Goal: Information Seeking & Learning: Learn about a topic

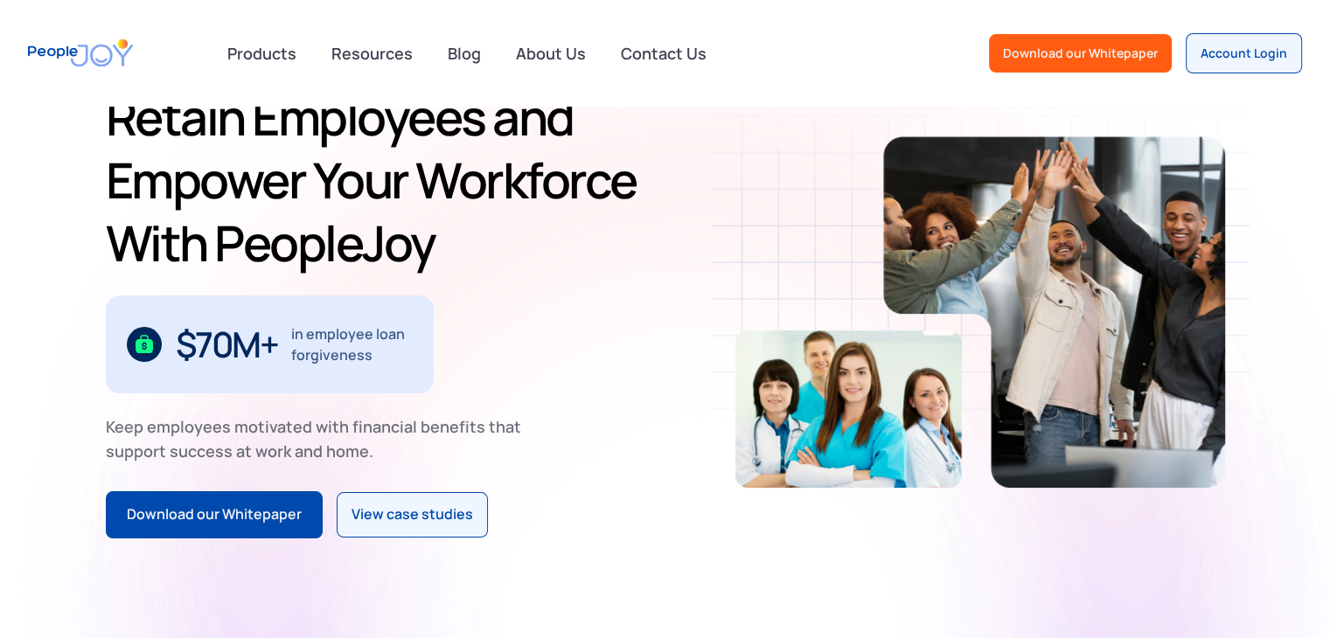
scroll to position [91, 0]
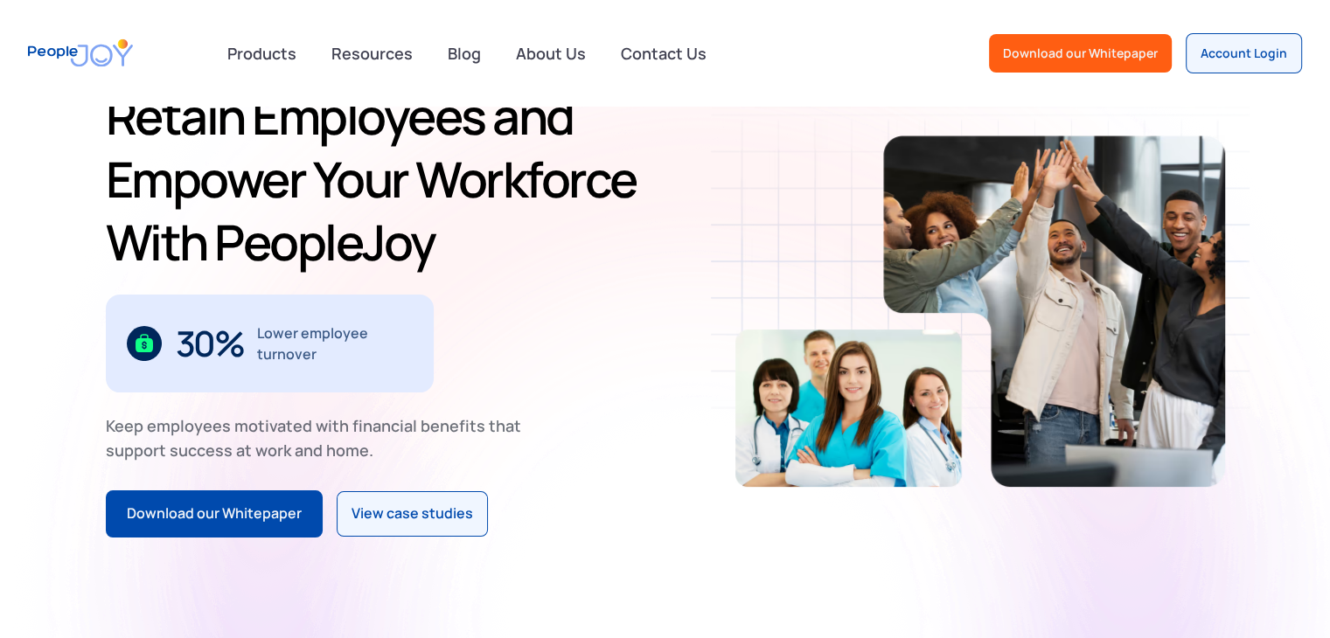
click at [4, 273] on div "Retain Employees and Empower Your Workforce With PeopleJoy $70M+ in employee lo…" at bounding box center [665, 311] width 1330 height 593
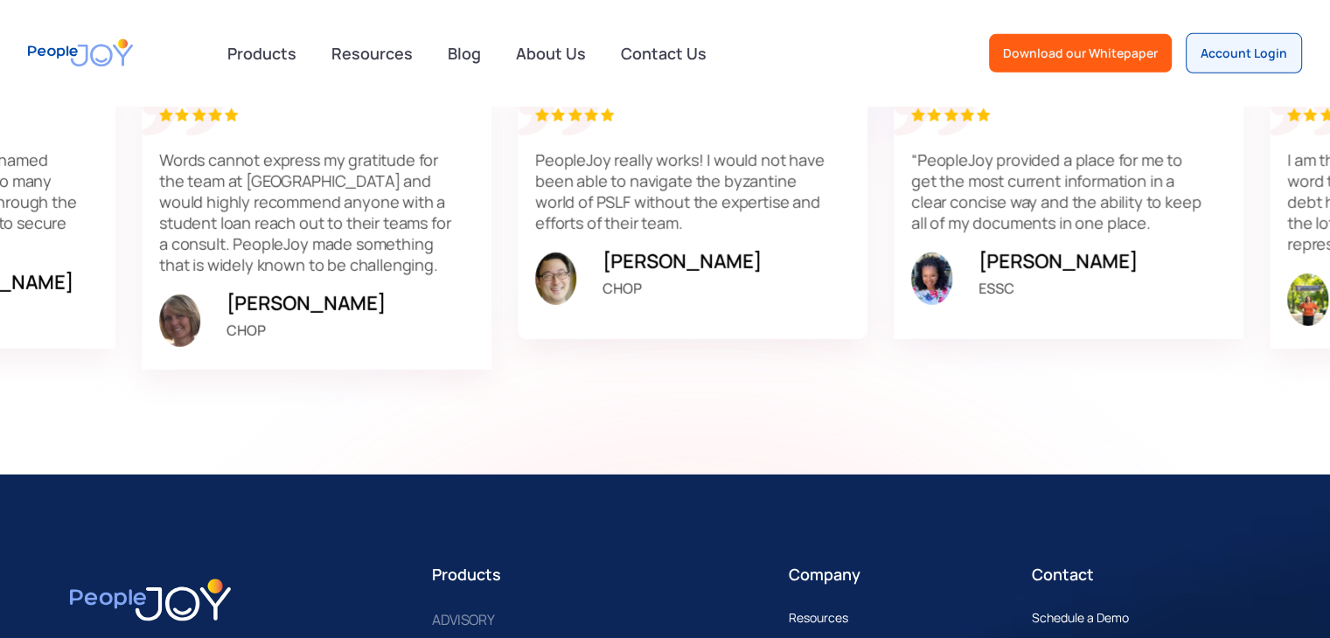
scroll to position [5531, 0]
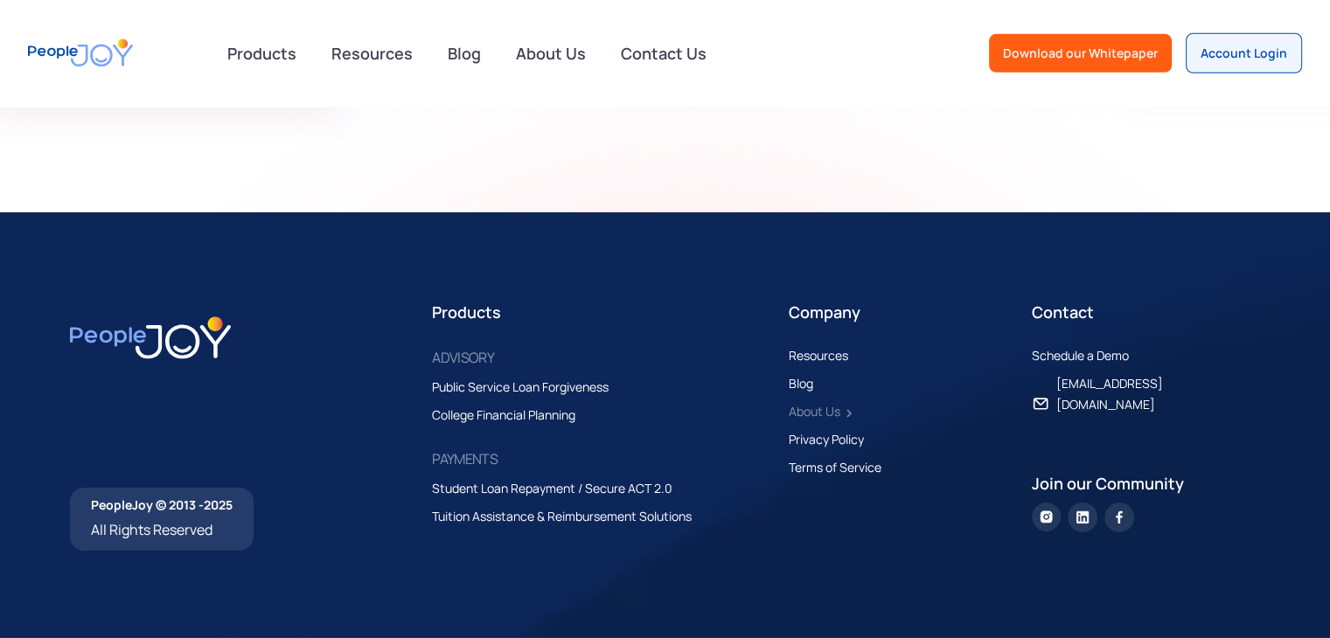
click at [824, 405] on div "About Us" at bounding box center [815, 411] width 52 height 21
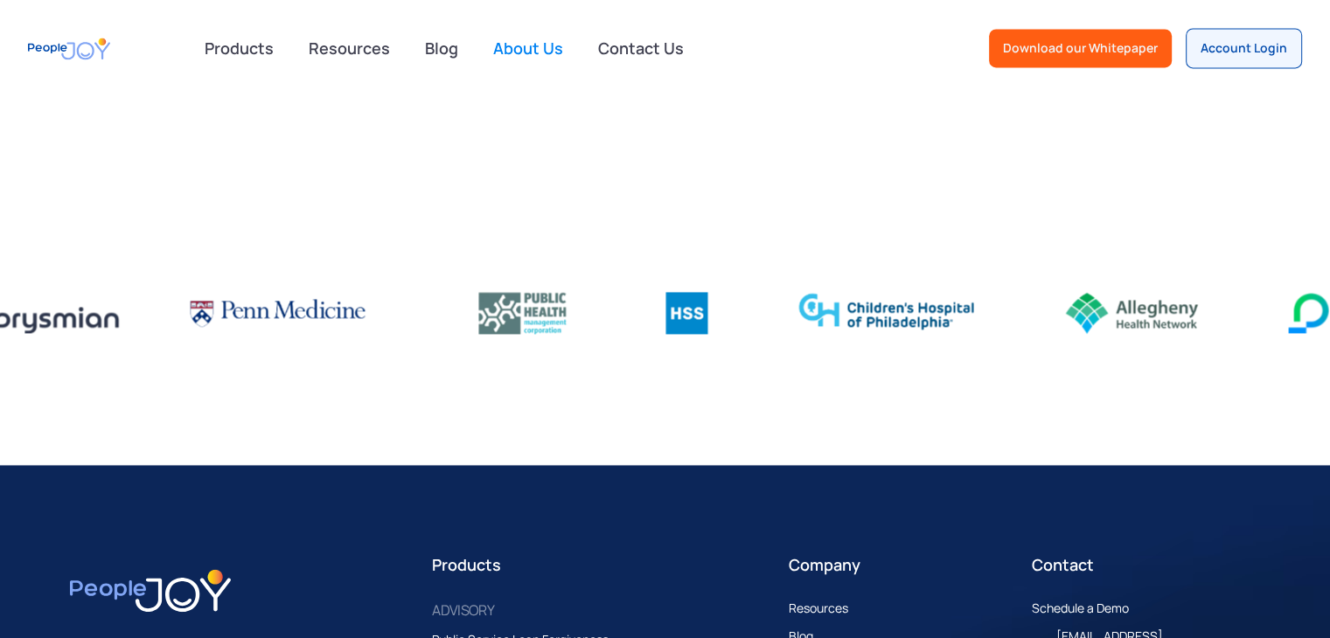
scroll to position [2822, 0]
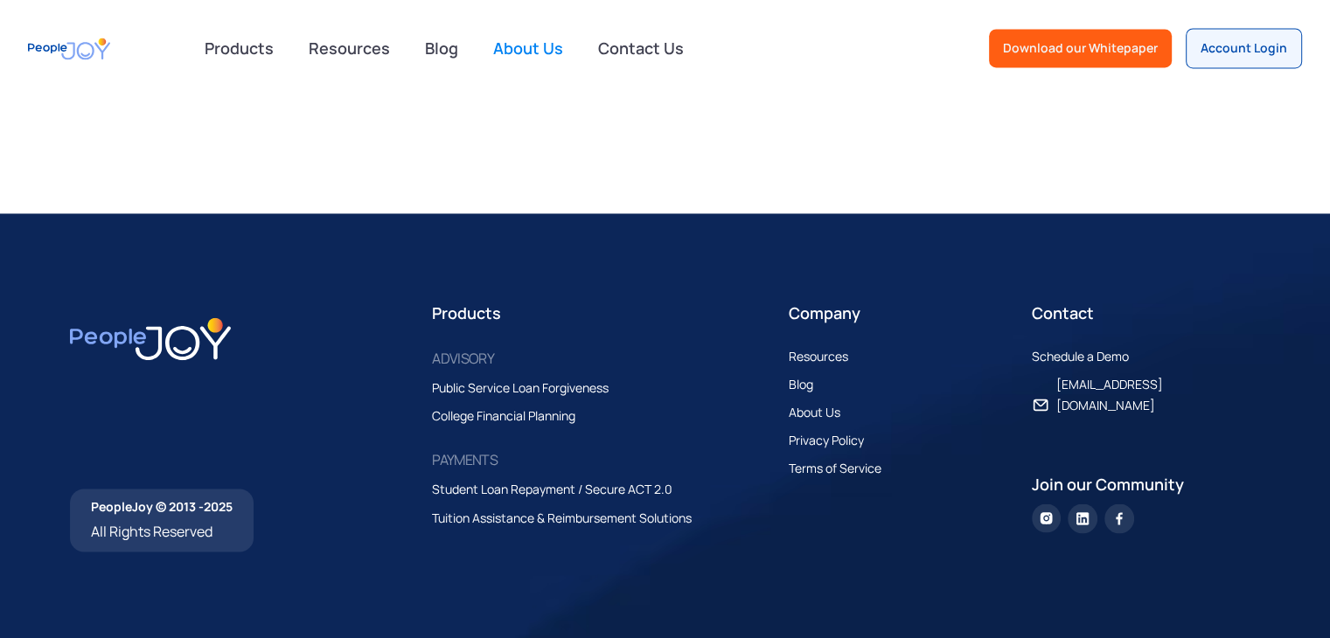
click at [1088, 504] on img at bounding box center [1083, 519] width 30 height 30
click at [1084, 504] on img at bounding box center [1083, 519] width 30 height 30
click at [1046, 504] on img at bounding box center [1046, 518] width 29 height 29
